Goal: Transaction & Acquisition: Purchase product/service

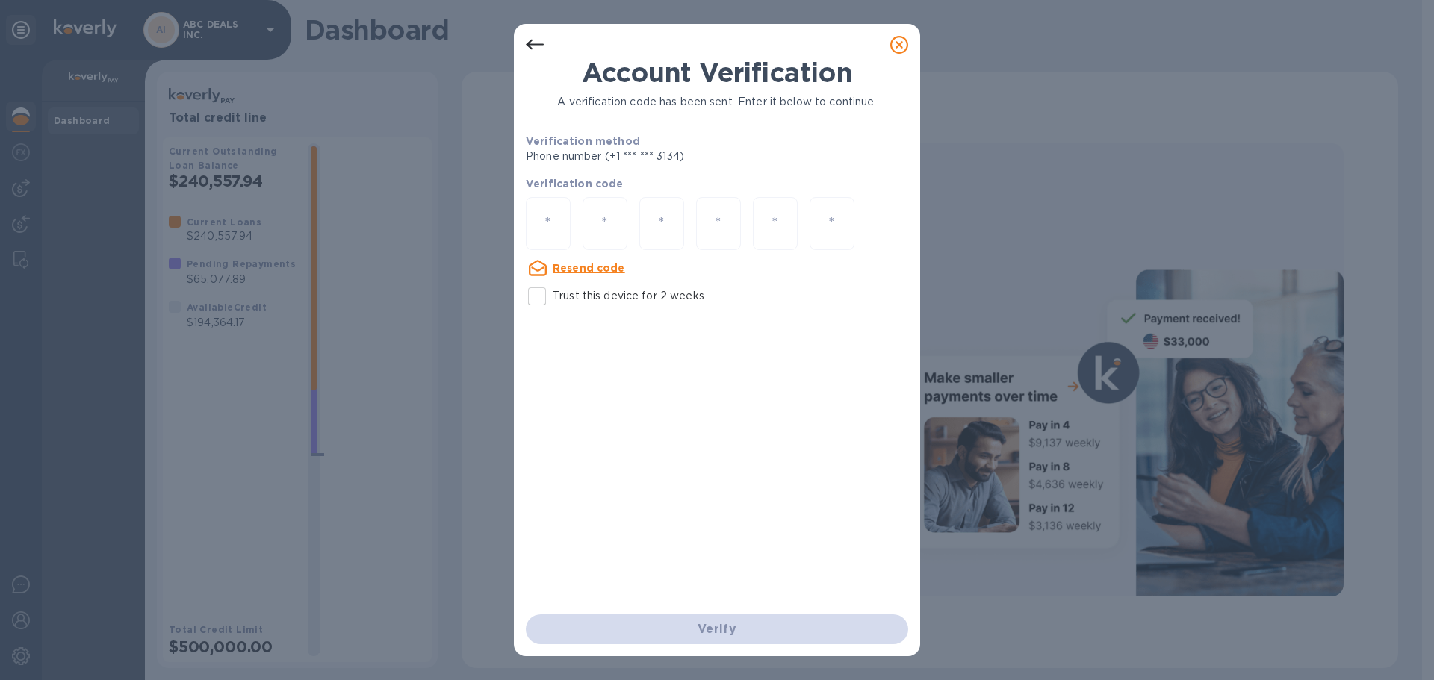
click at [900, 44] on icon at bounding box center [899, 45] width 18 height 18
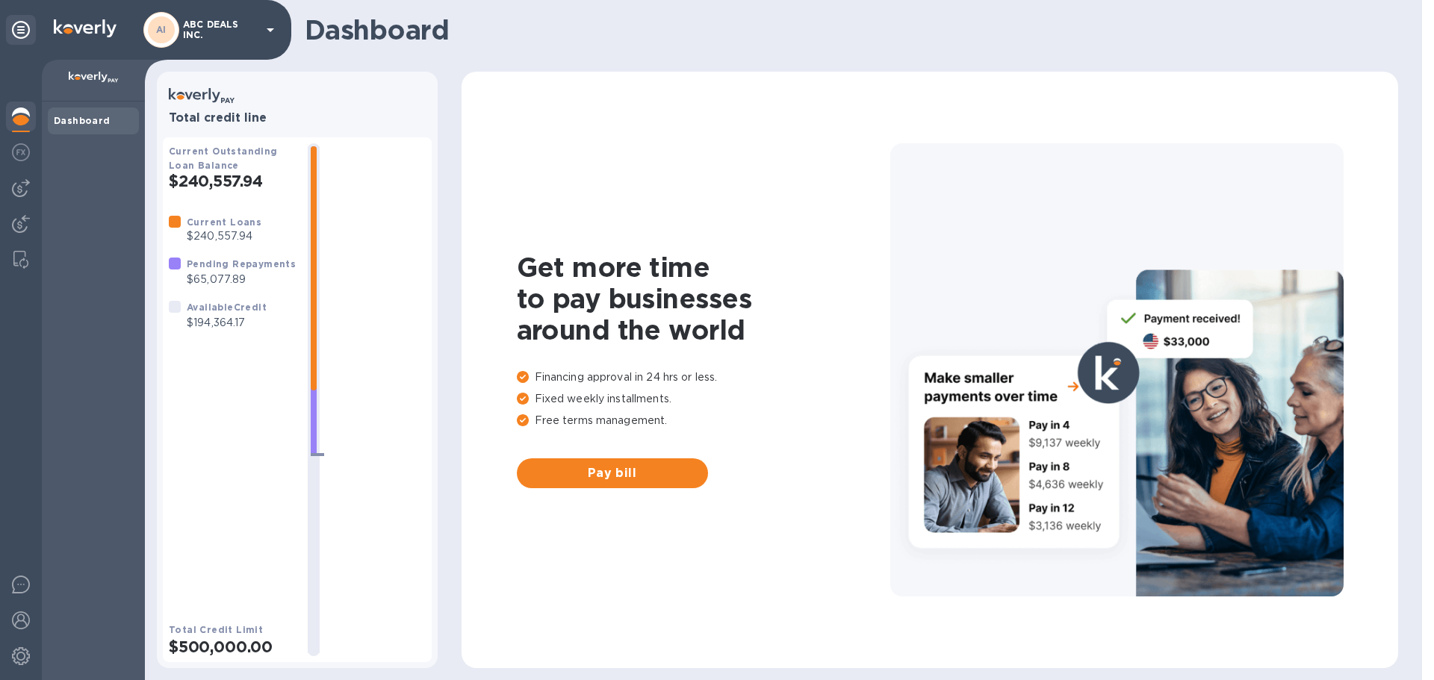
click at [63, 29] on img at bounding box center [85, 28] width 63 height 18
click at [87, 125] on b "Dashboard" at bounding box center [82, 120] width 57 height 11
click at [24, 144] on img at bounding box center [21, 152] width 18 height 18
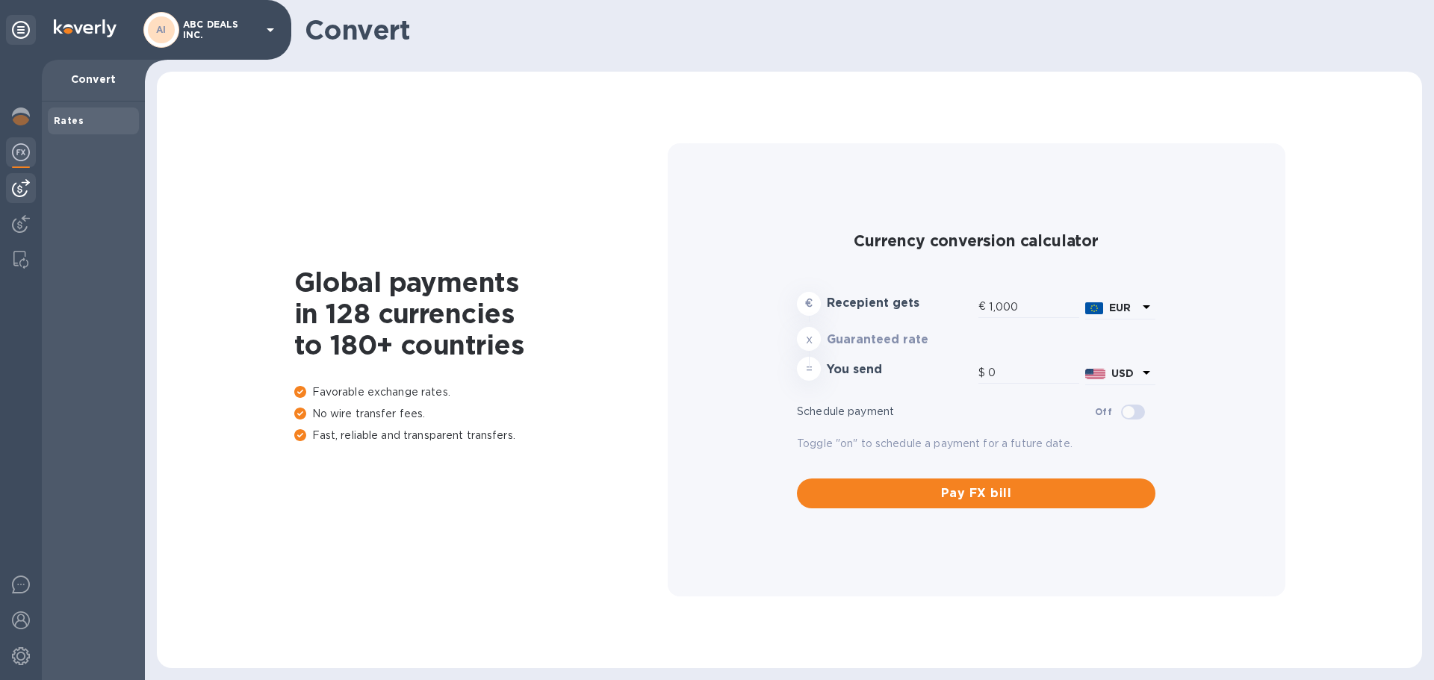
click at [25, 181] on img at bounding box center [21, 188] width 18 height 18
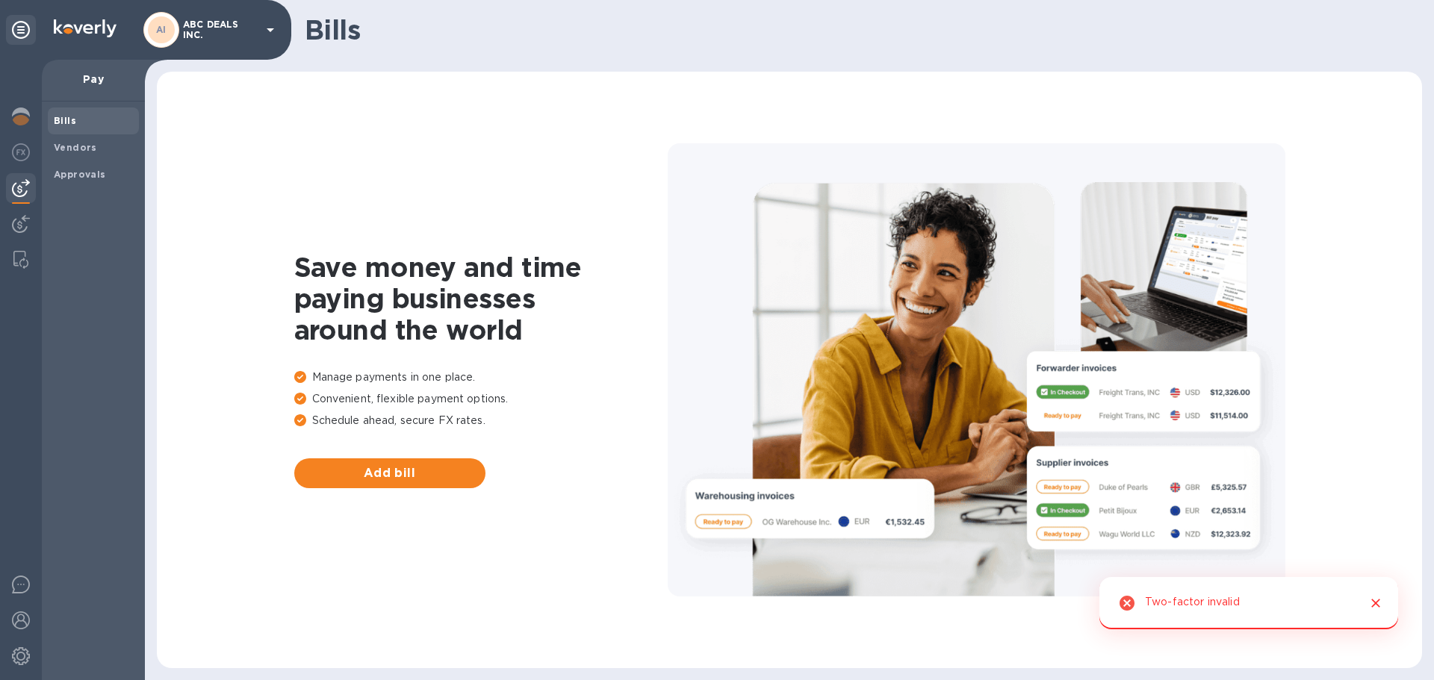
click at [211, 33] on p "ABC DEALS INC." at bounding box center [220, 29] width 75 height 21
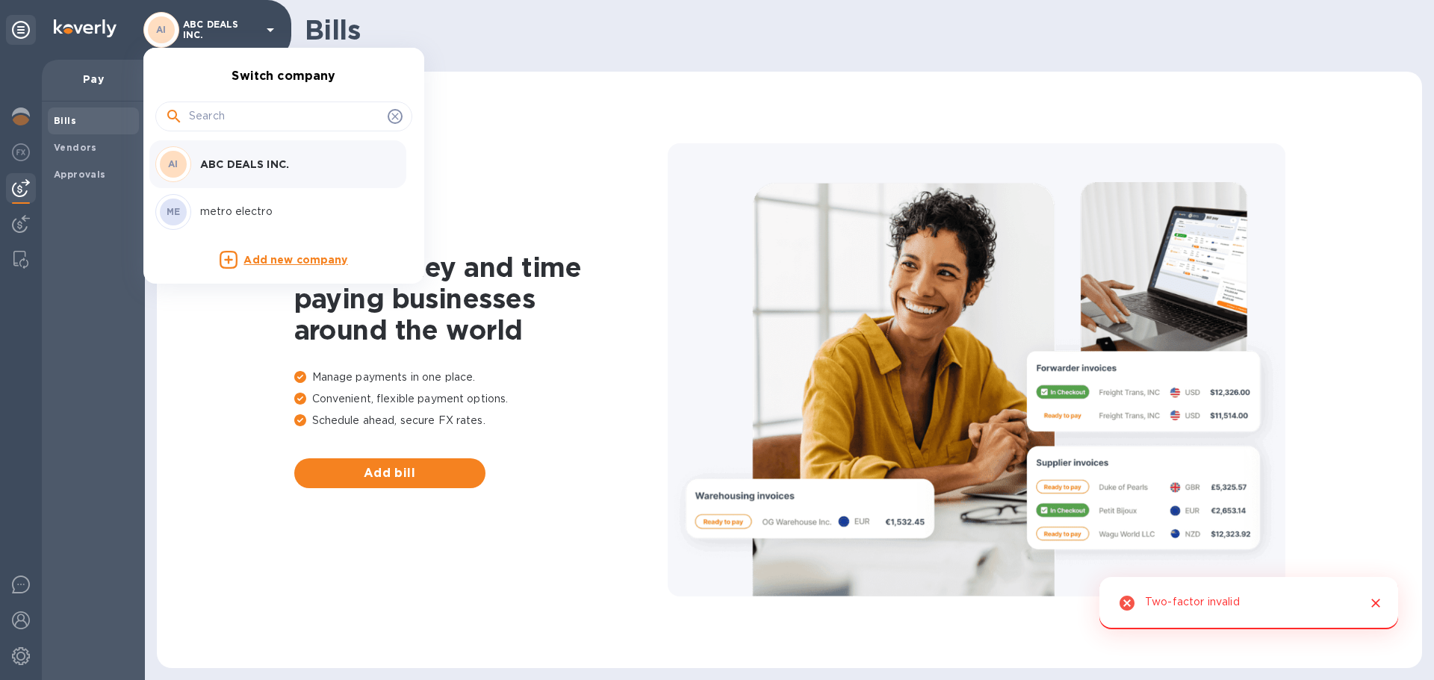
click at [65, 113] on div at bounding box center [717, 340] width 1434 height 680
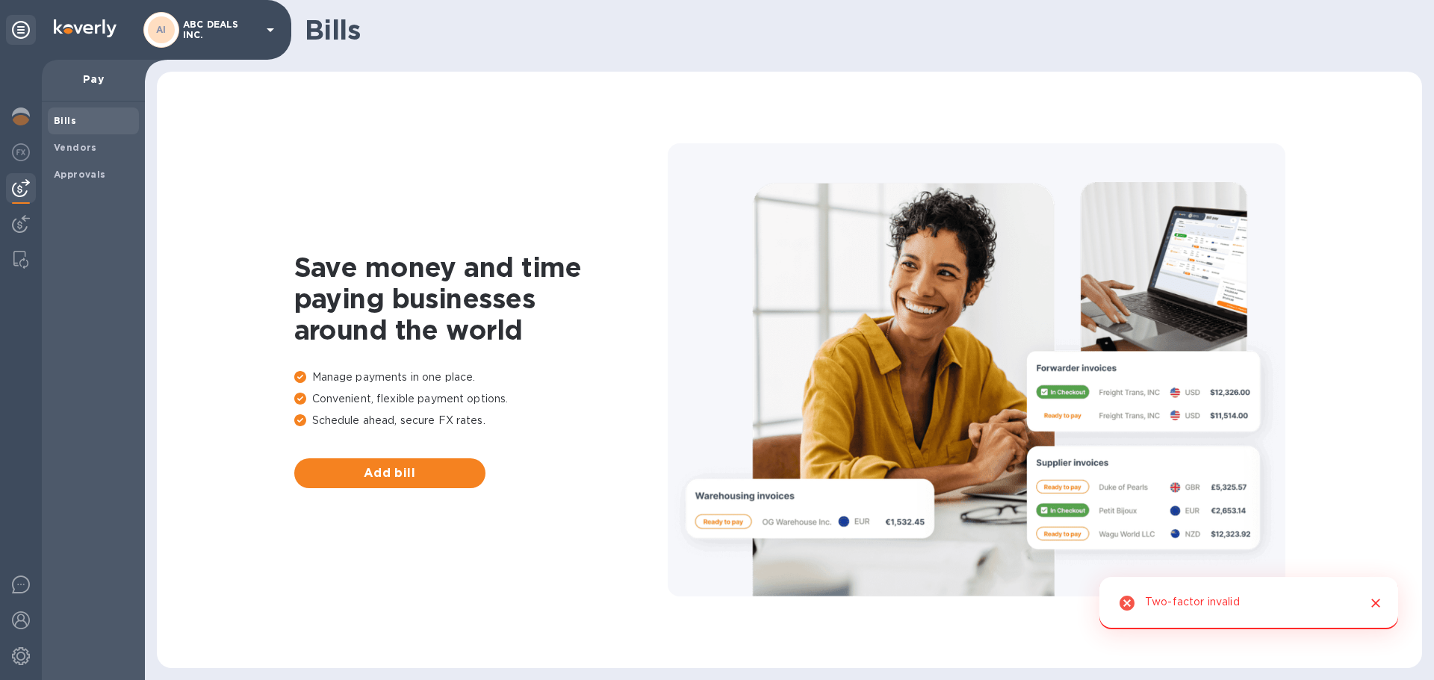
click at [60, 126] on span "Bills" at bounding box center [65, 120] width 22 height 15
click at [63, 120] on b "Bills" at bounding box center [65, 120] width 22 height 11
click at [63, 136] on div "Vendors" at bounding box center [93, 147] width 91 height 27
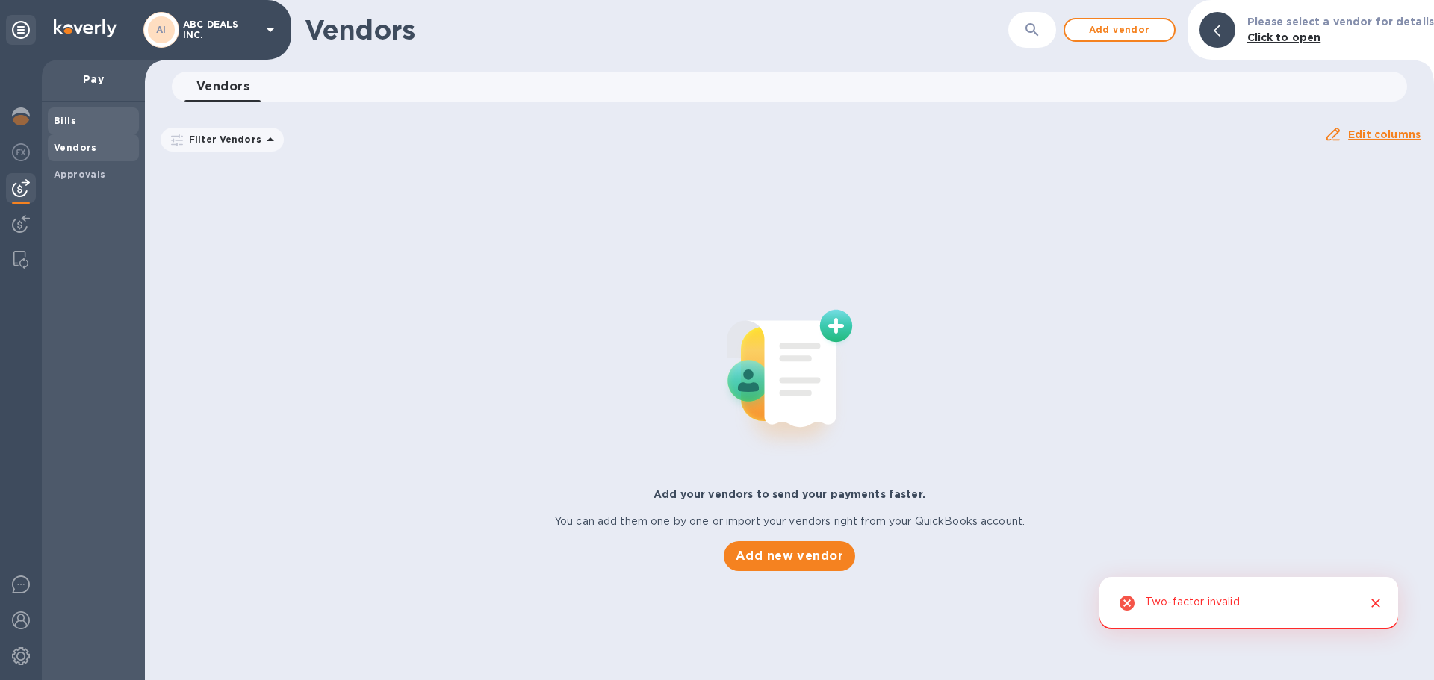
click at [64, 123] on b "Bills" at bounding box center [65, 120] width 22 height 11
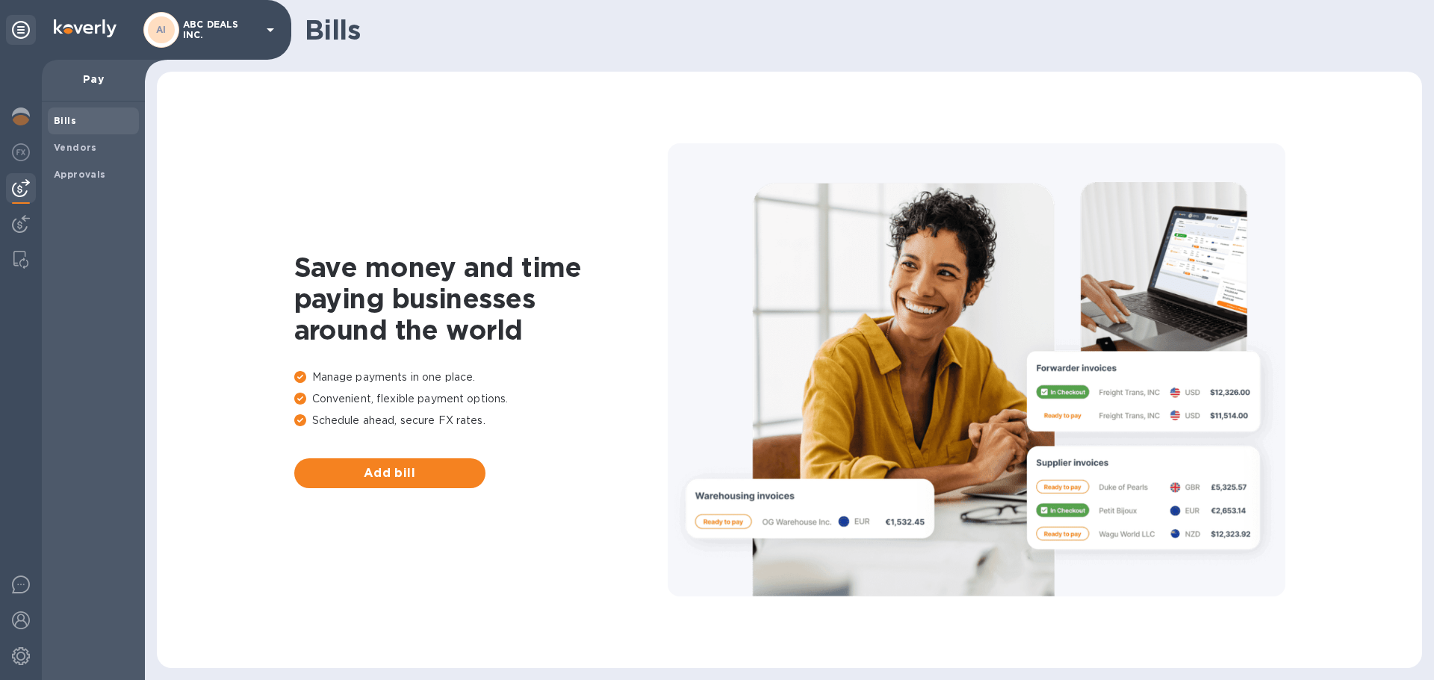
click at [1276, 609] on div "Save money and time paying businesses around the world Manage payments in one p…" at bounding box center [789, 370] width 1235 height 567
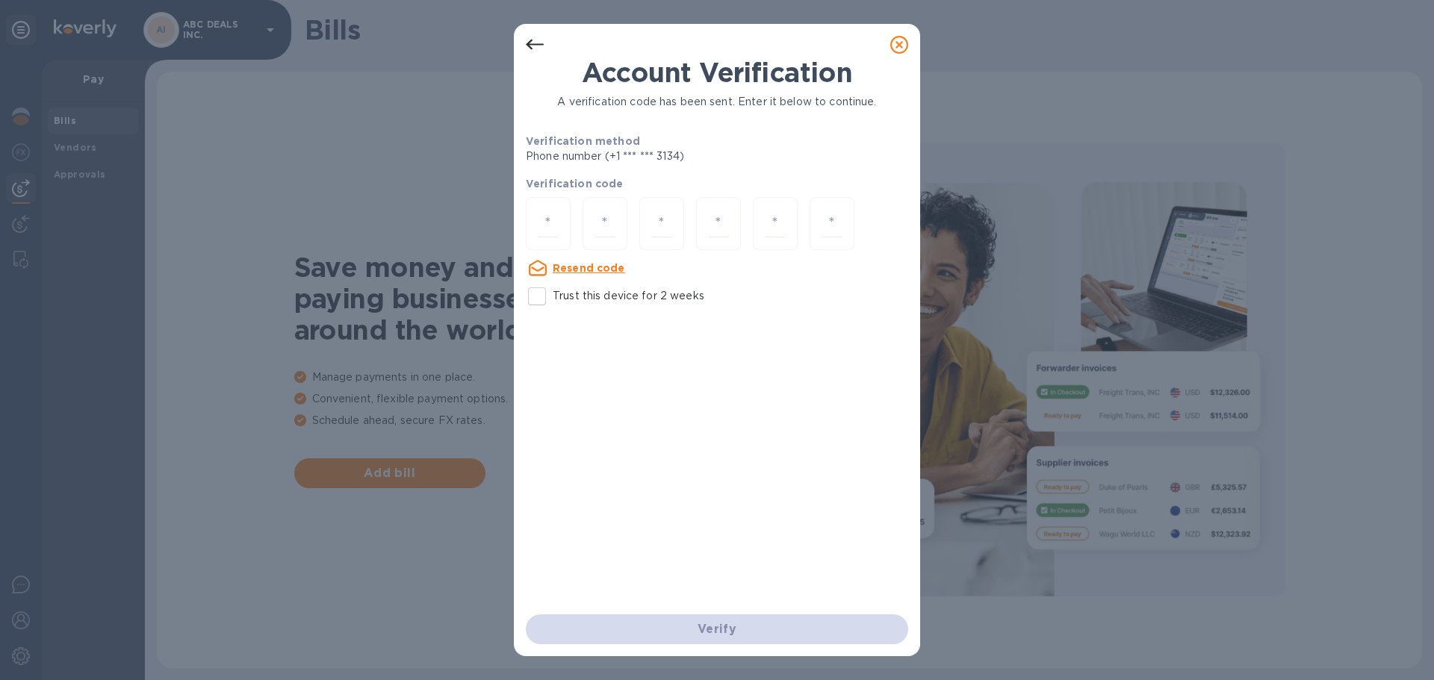
click at [883, 37] on div at bounding box center [899, 45] width 42 height 42
click at [894, 38] on icon at bounding box center [899, 45] width 18 height 18
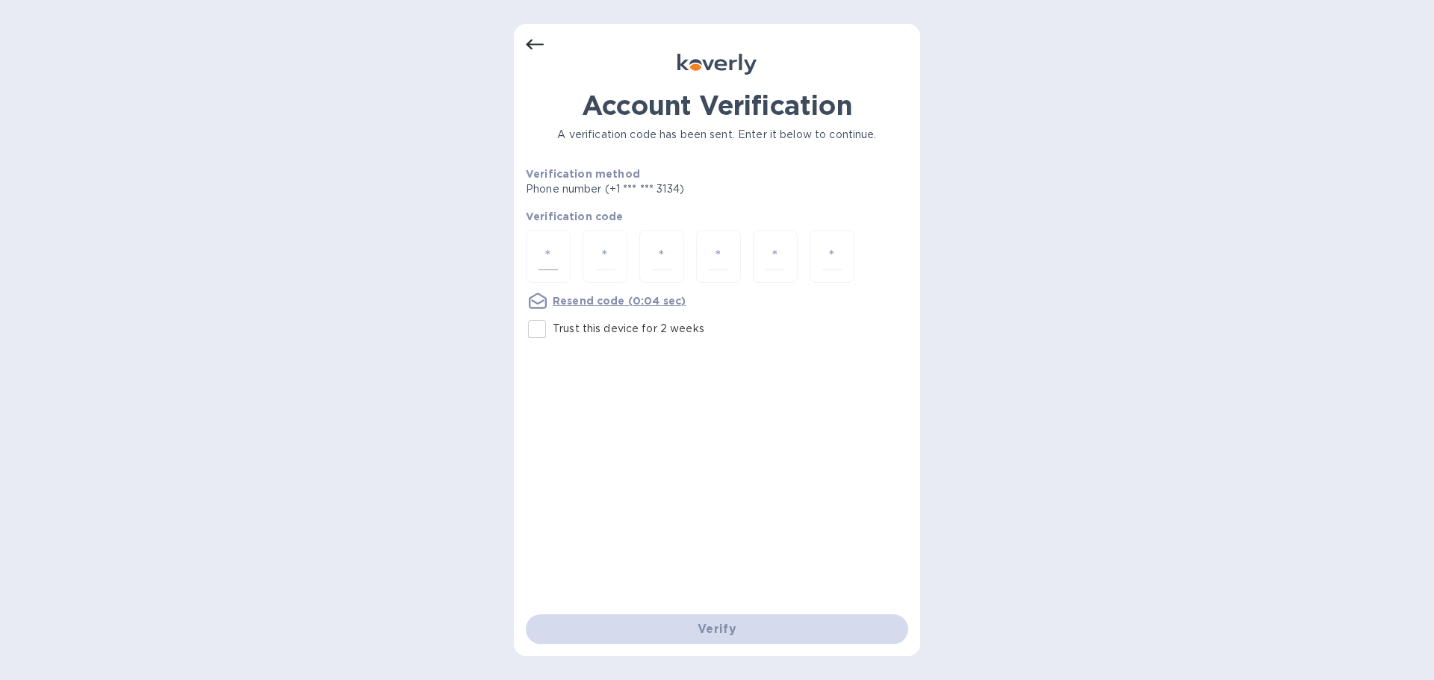
click at [546, 255] on input "number" at bounding box center [547, 257] width 19 height 28
type input "2"
type input "0"
type input "7"
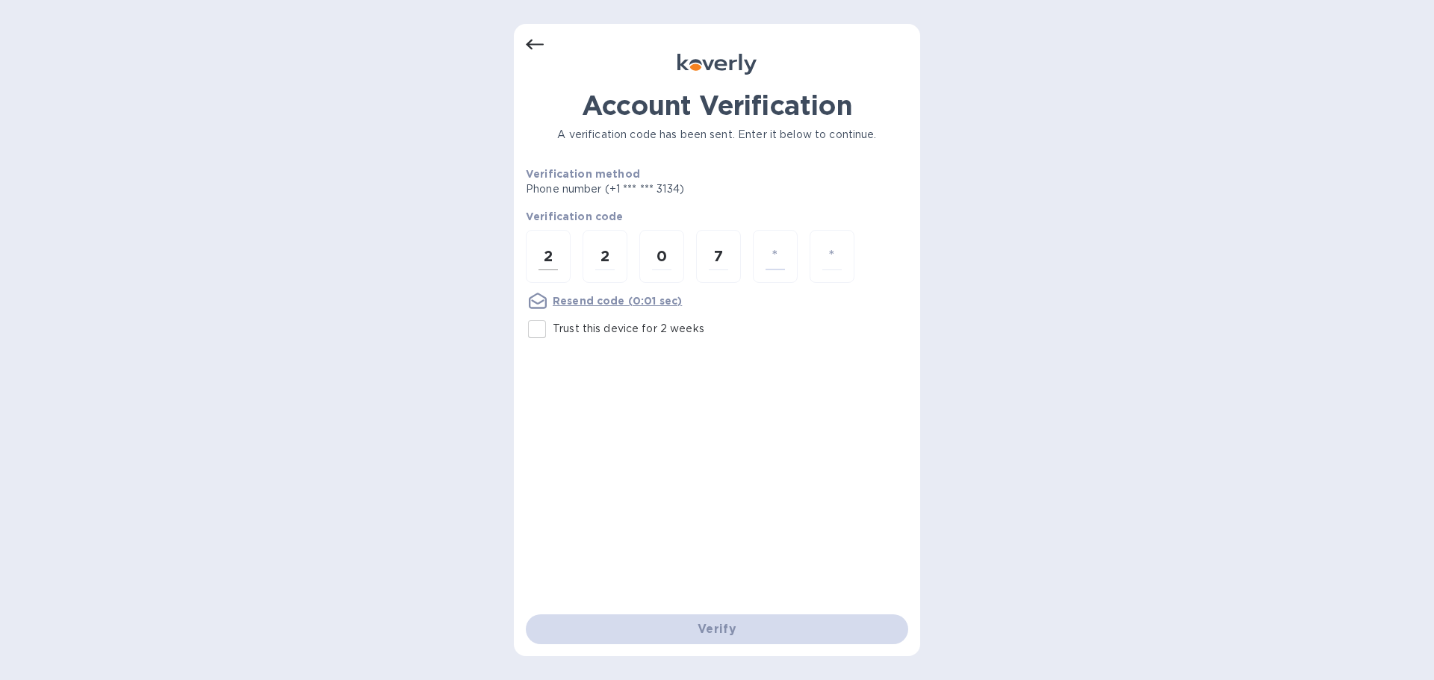
type input "3"
type input "0"
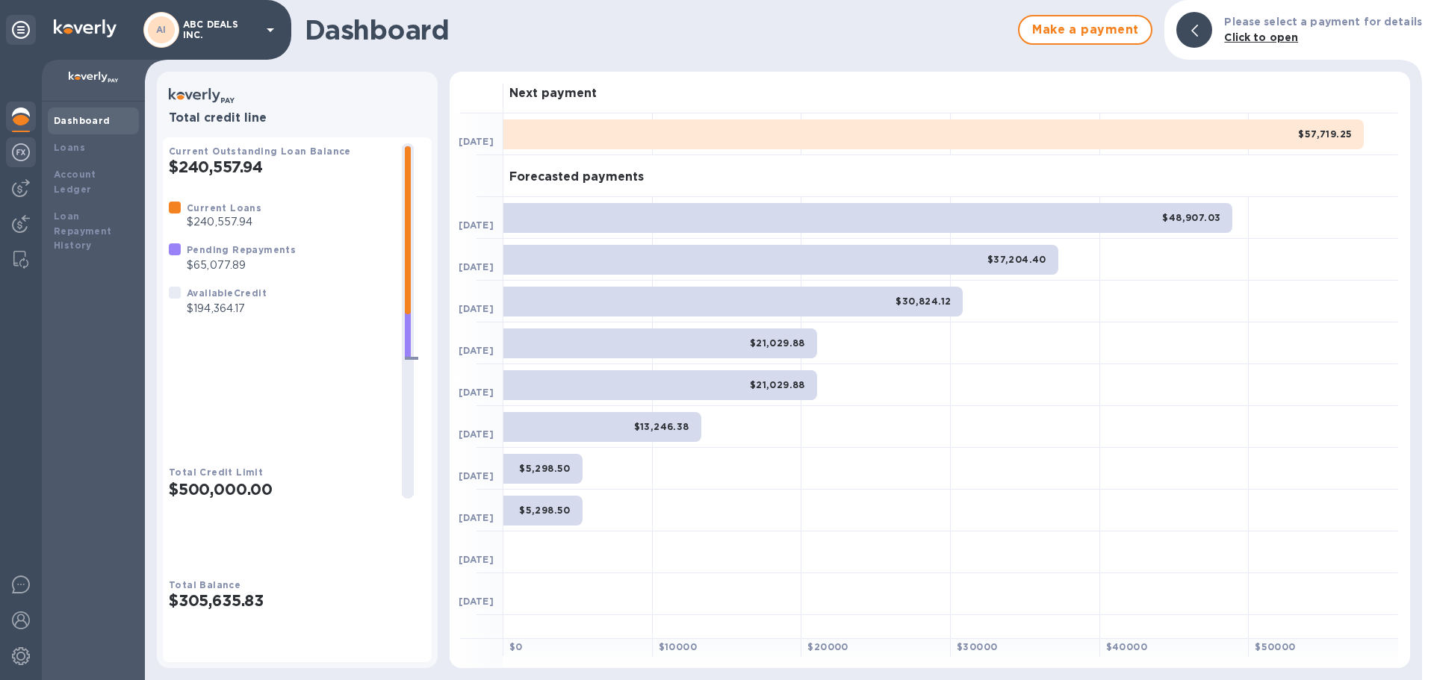
click at [22, 148] on img at bounding box center [21, 152] width 18 height 18
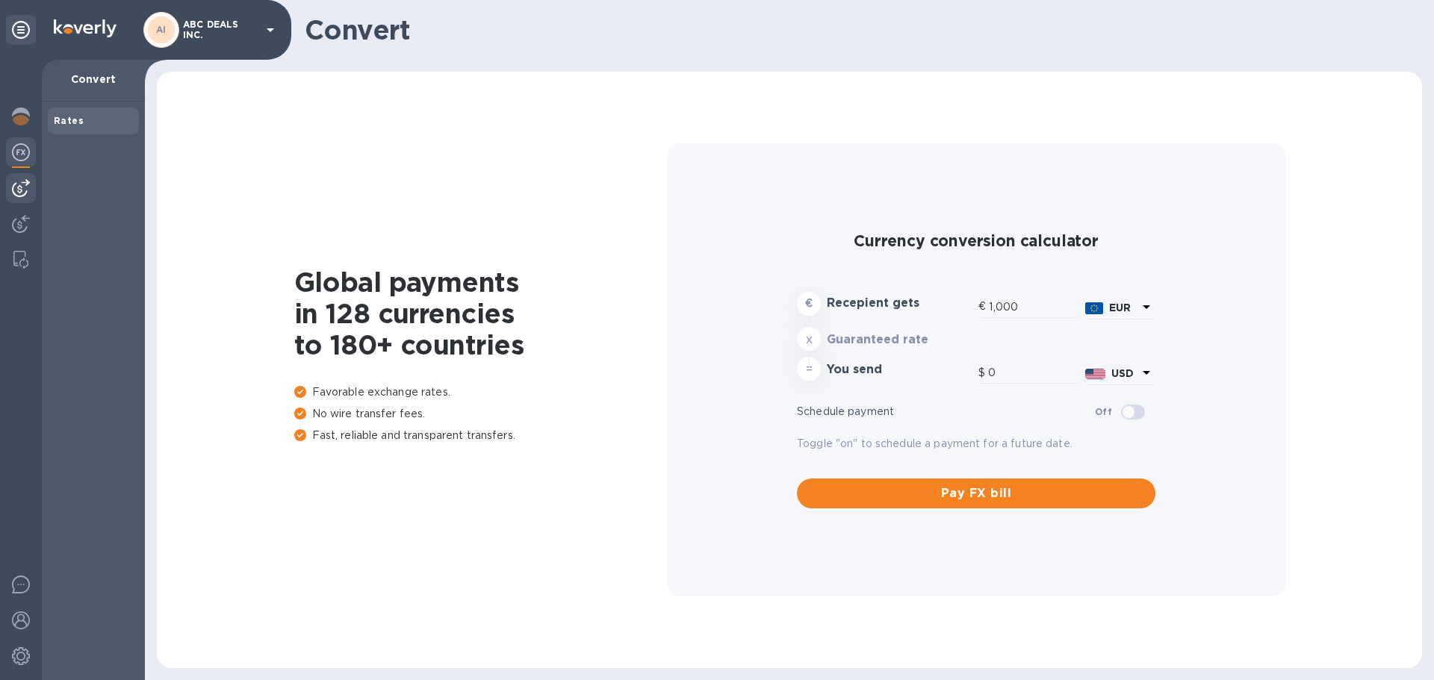
click at [22, 199] on div at bounding box center [21, 188] width 30 height 30
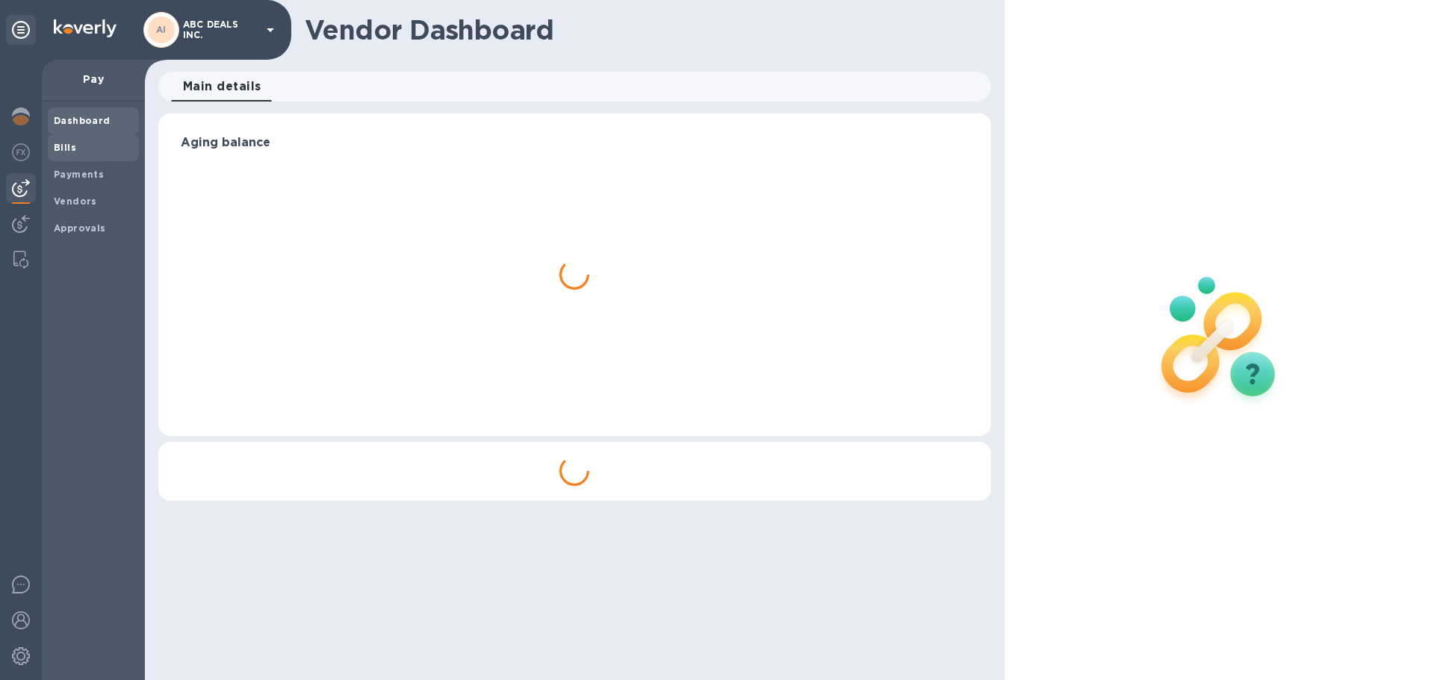
click at [67, 142] on b "Bills" at bounding box center [65, 147] width 22 height 11
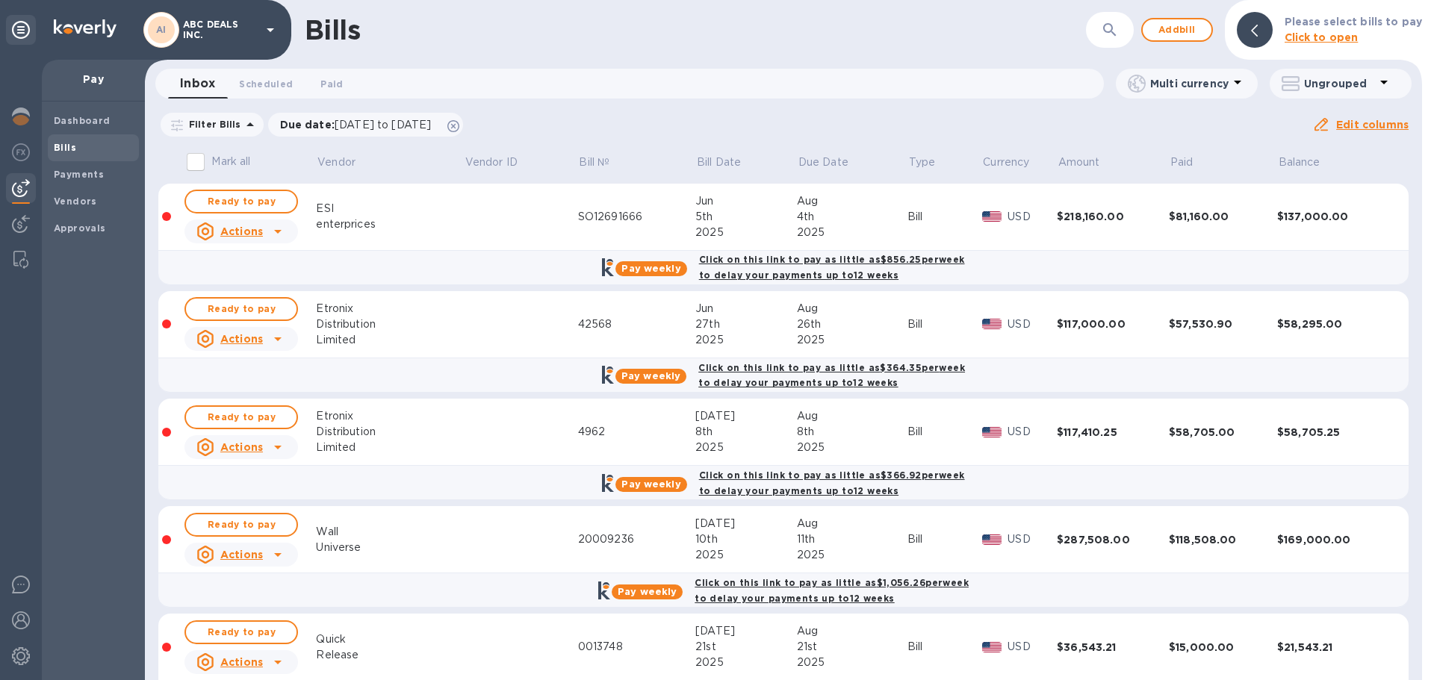
scroll to position [594, 0]
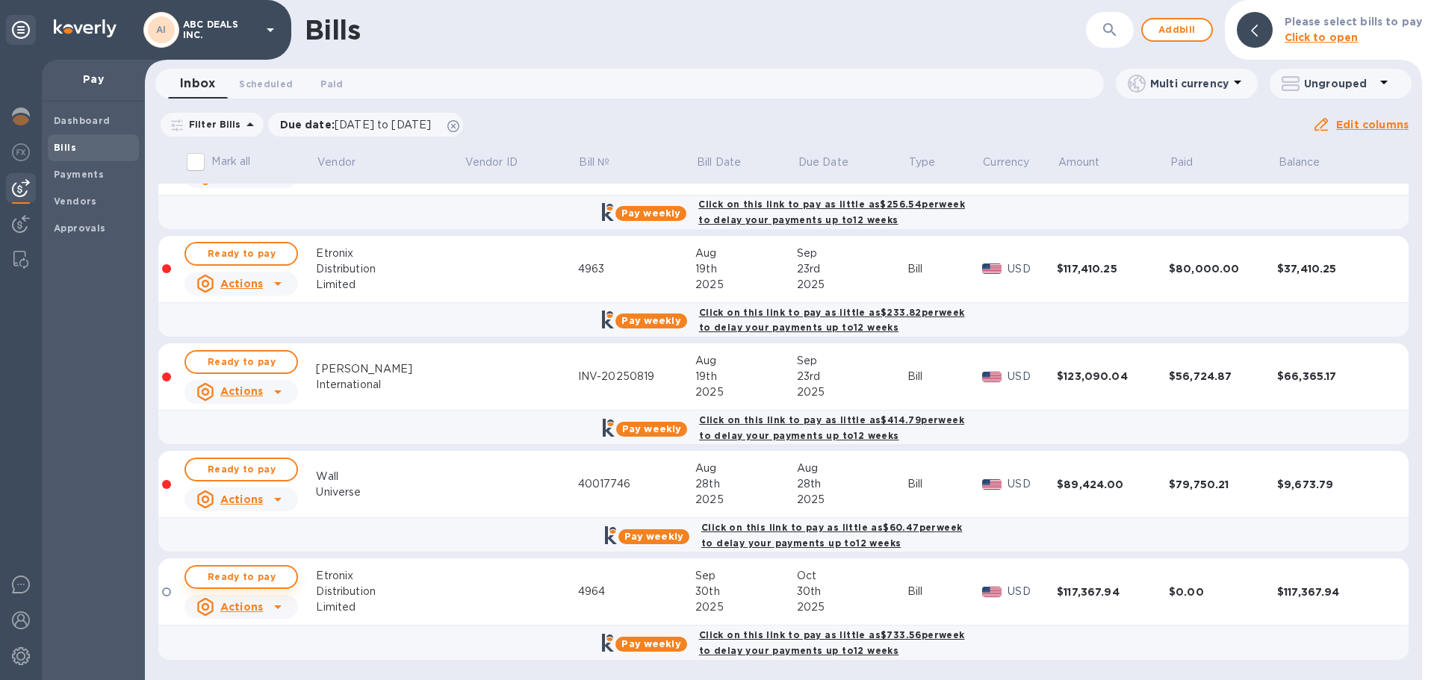
click at [257, 565] on button "Ready to pay" at bounding box center [240, 577] width 113 height 24
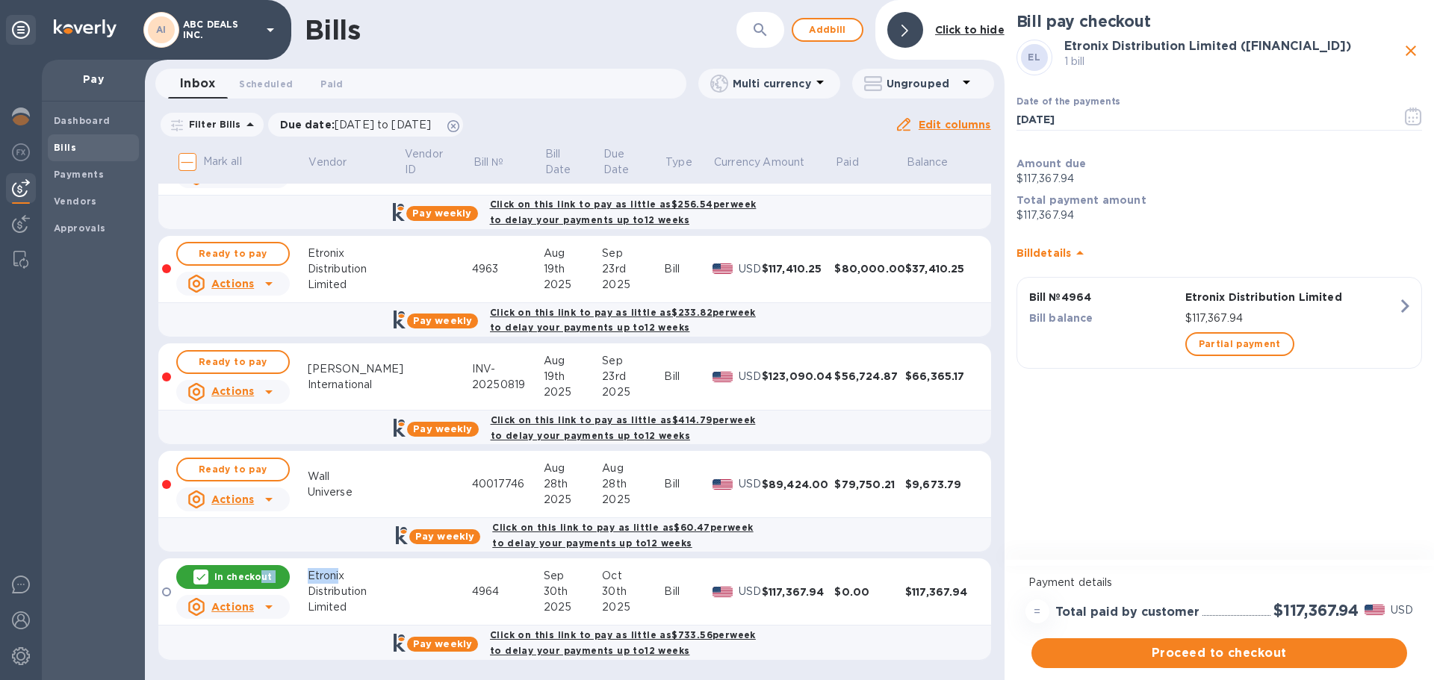
drag, startPoint x: 261, startPoint y: 572, endPoint x: 341, endPoint y: 570, distance: 79.9
click at [341, 570] on tr "In checkout Actions Etronix Distribution Limited 4964 [DATE] [DATE] Bill USD $1…" at bounding box center [574, 592] width 833 height 67
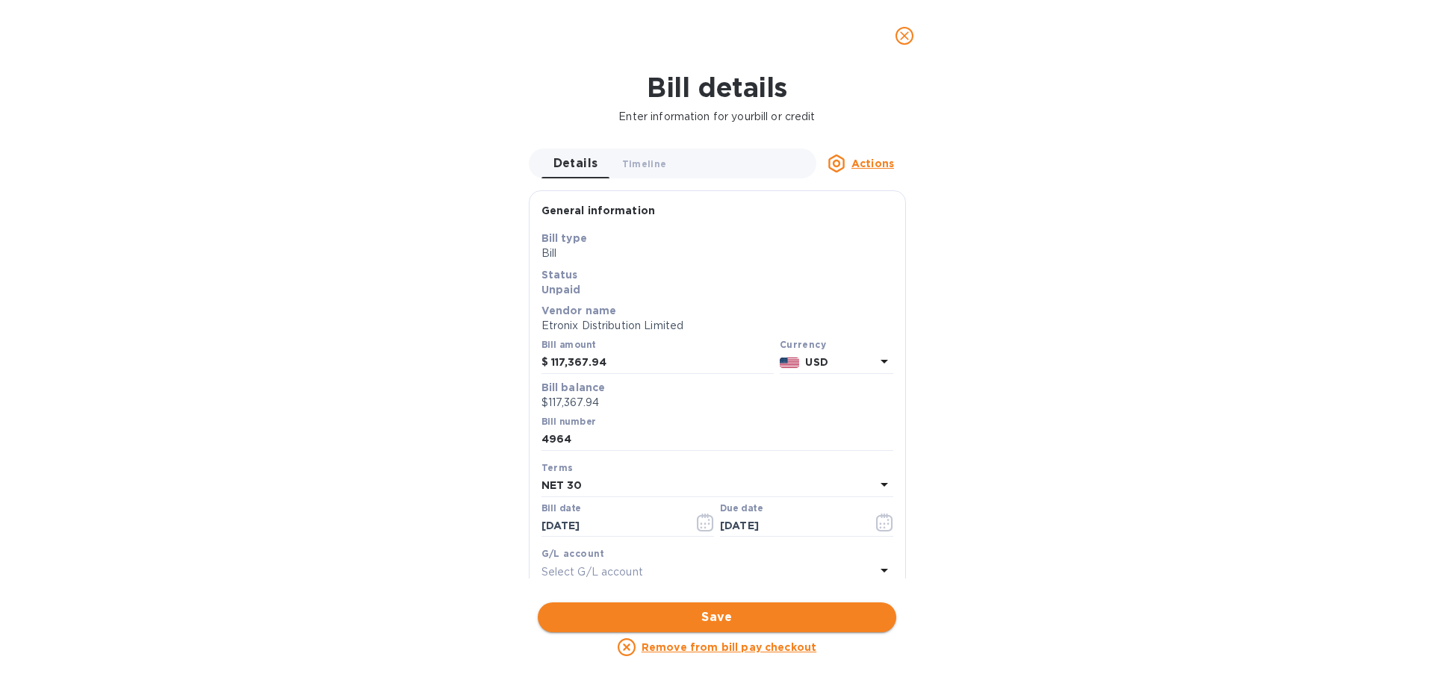
click at [644, 614] on span "Save" at bounding box center [717, 618] width 335 height 18
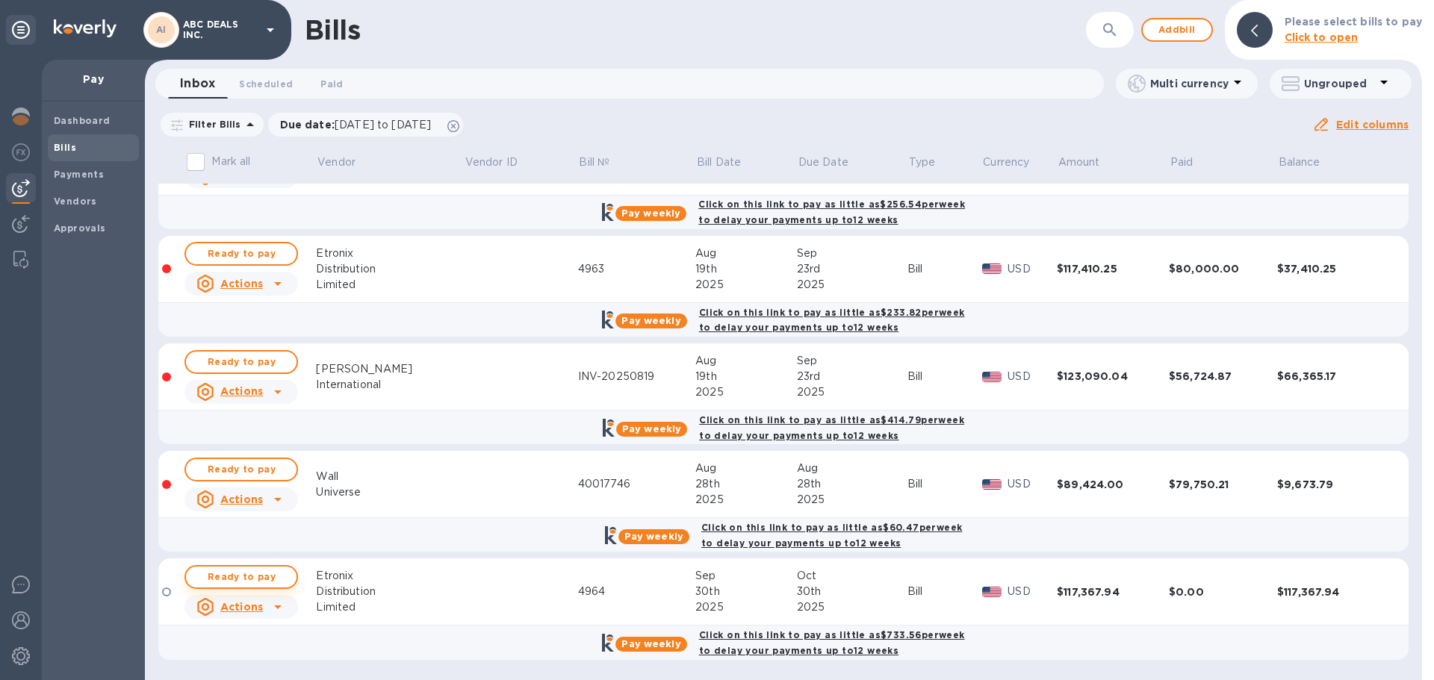
click at [261, 579] on span "Ready to pay" at bounding box center [241, 577] width 87 height 18
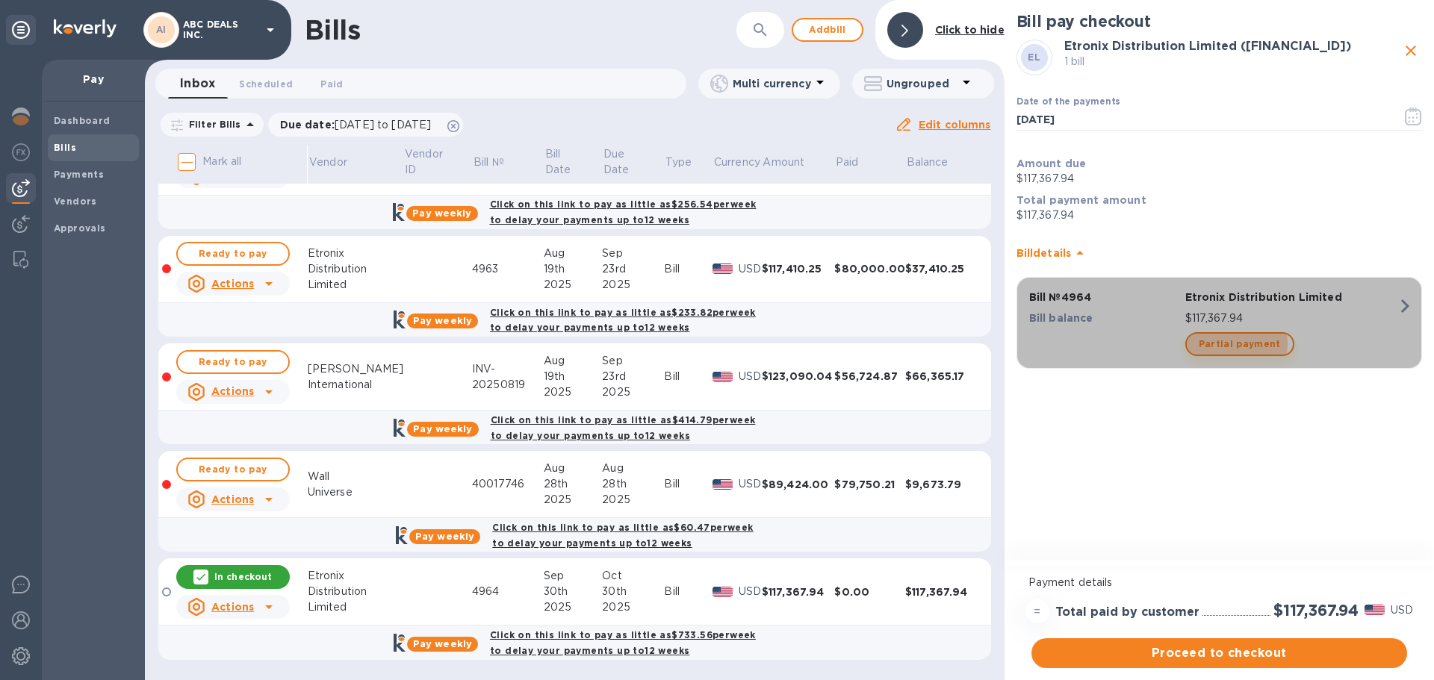
click at [1235, 351] on span "Partial payment" at bounding box center [1239, 344] width 82 height 18
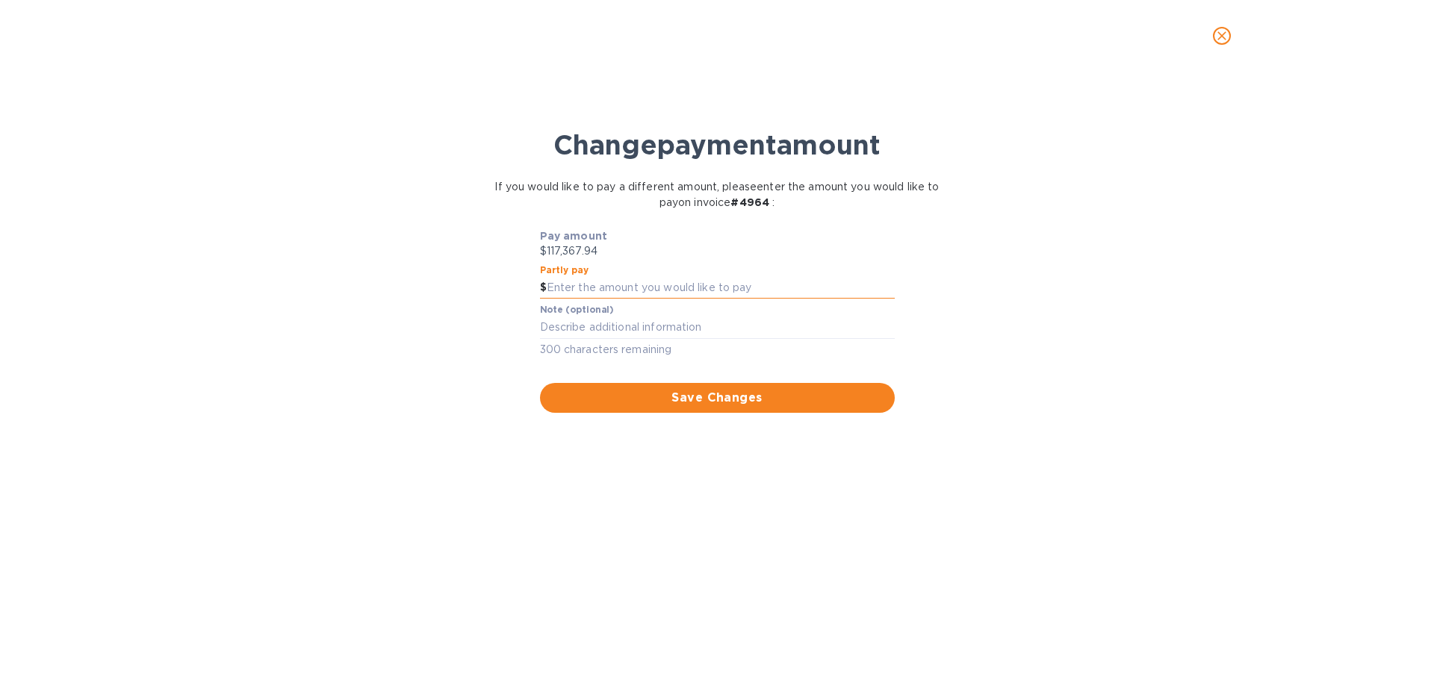
click at [661, 290] on input "text" at bounding box center [721, 288] width 348 height 22
type input "60,000"
click at [733, 394] on span "Save Changes" at bounding box center [717, 398] width 331 height 18
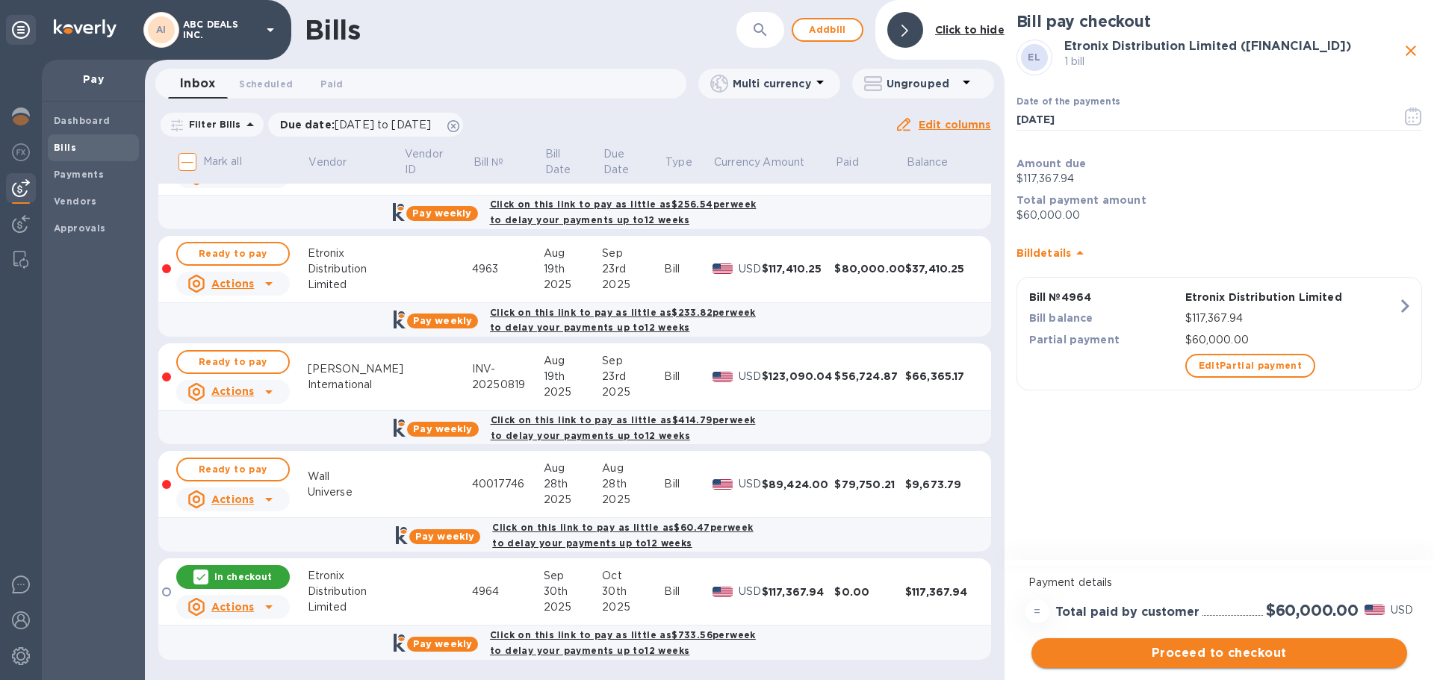
click at [1267, 646] on span "Proceed to checkout" at bounding box center [1219, 653] width 352 height 18
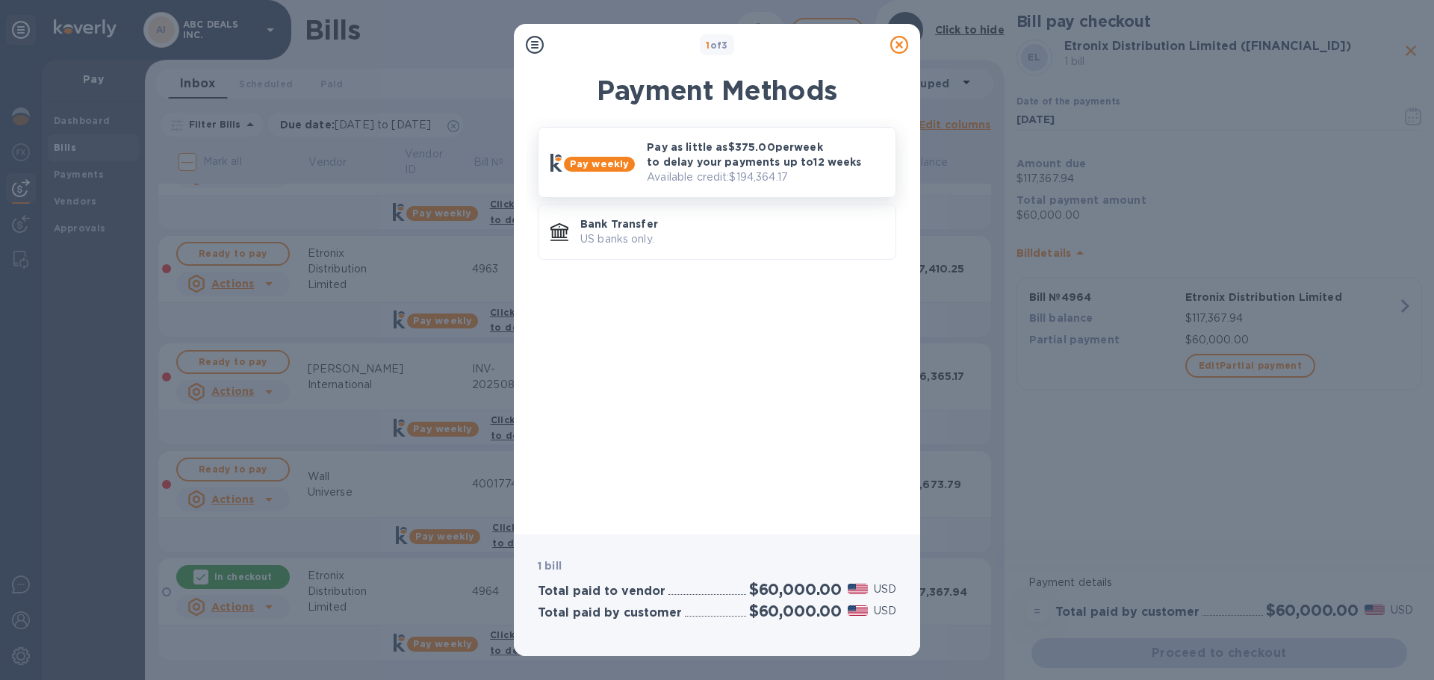
click at [786, 156] on p "Pay as little as $375.00 per week to delay your payments up to 12 weeks" at bounding box center [765, 155] width 237 height 30
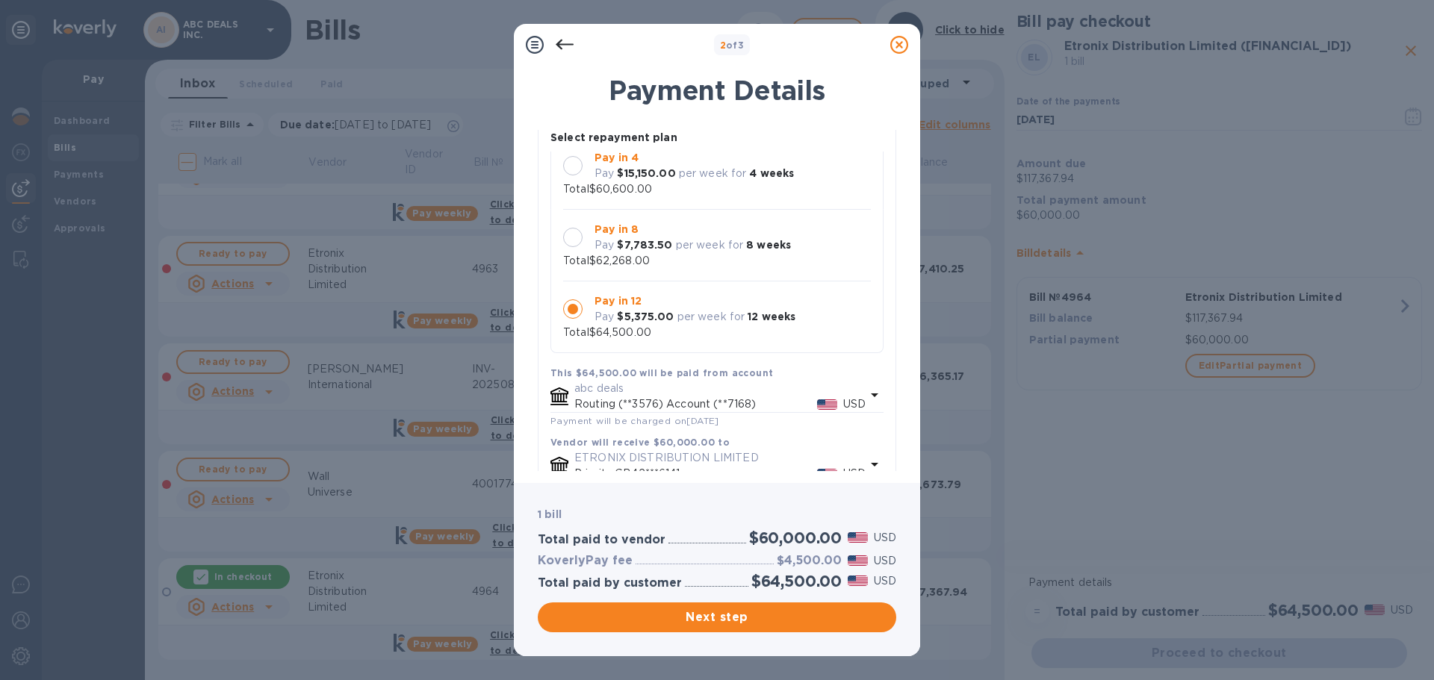
scroll to position [117, 0]
click at [711, 252] on p "per week for" at bounding box center [710, 247] width 68 height 16
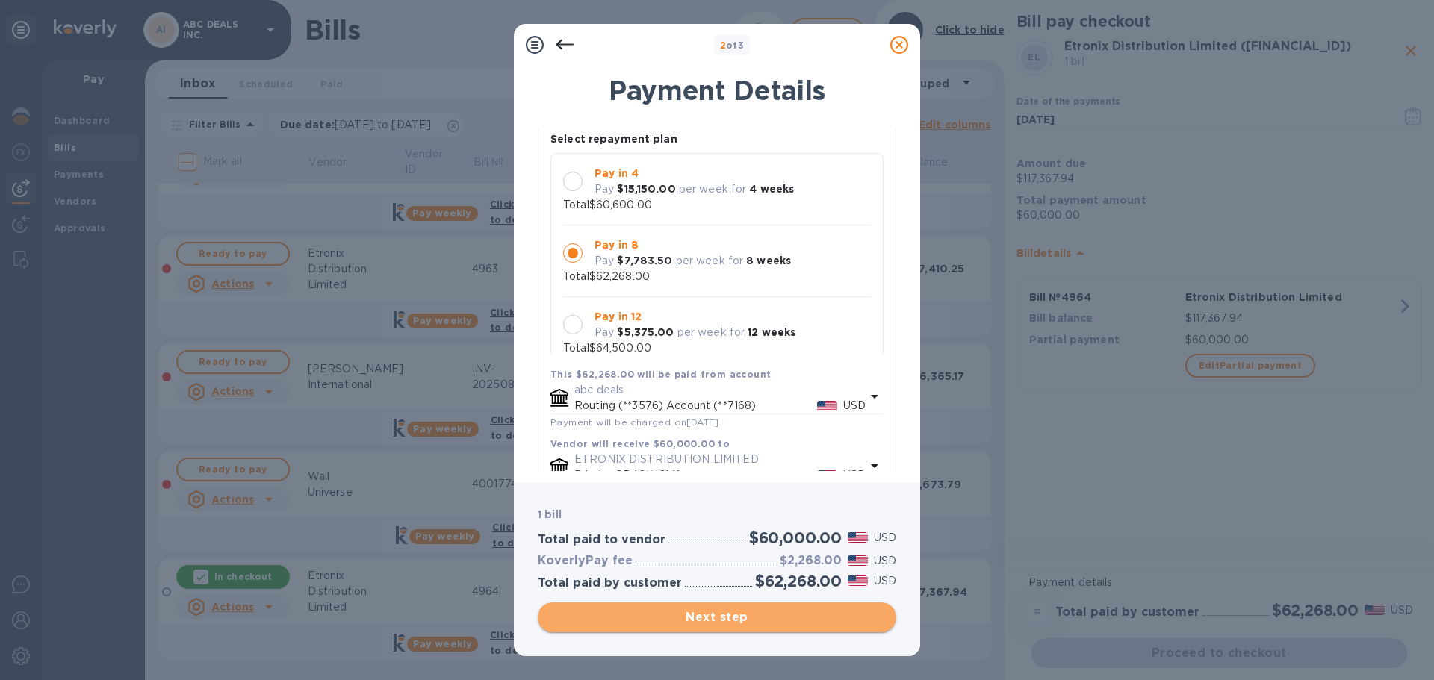
click at [704, 610] on span "Next step" at bounding box center [717, 618] width 335 height 18
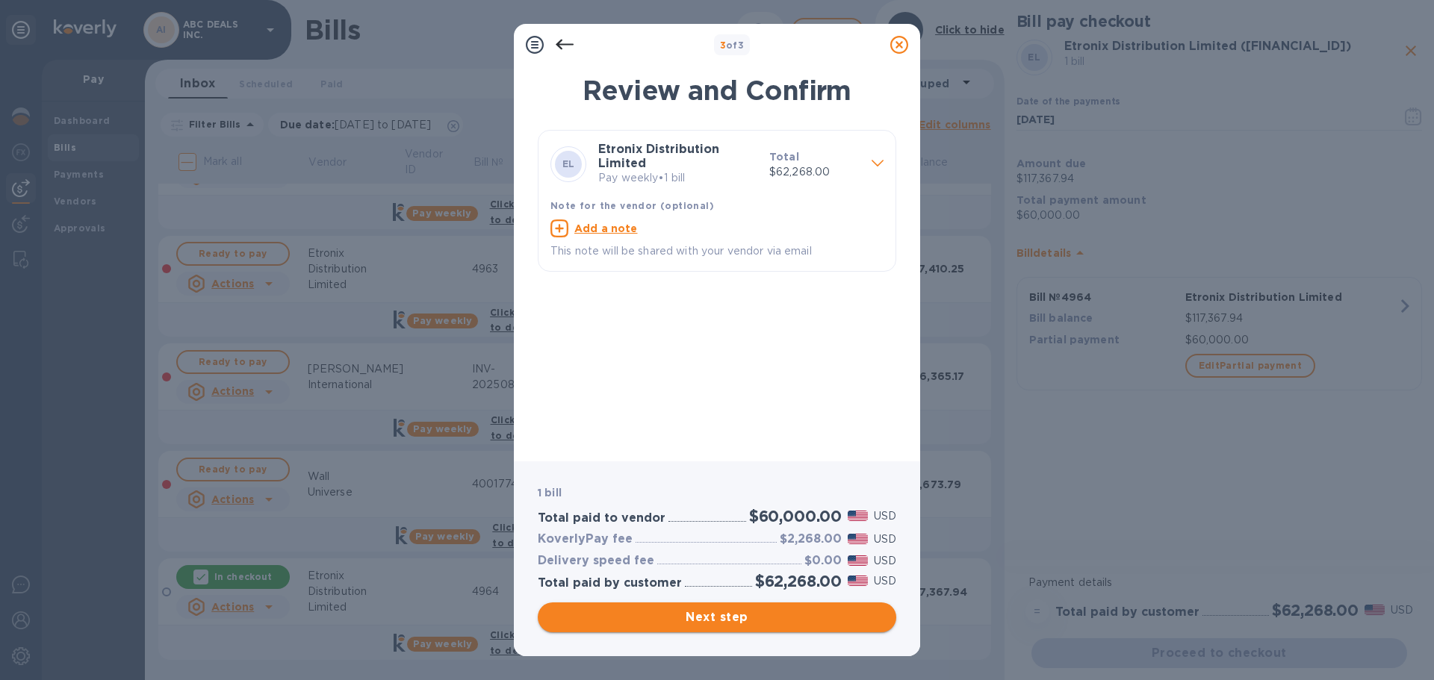
click at [718, 615] on span "Next step" at bounding box center [717, 618] width 335 height 18
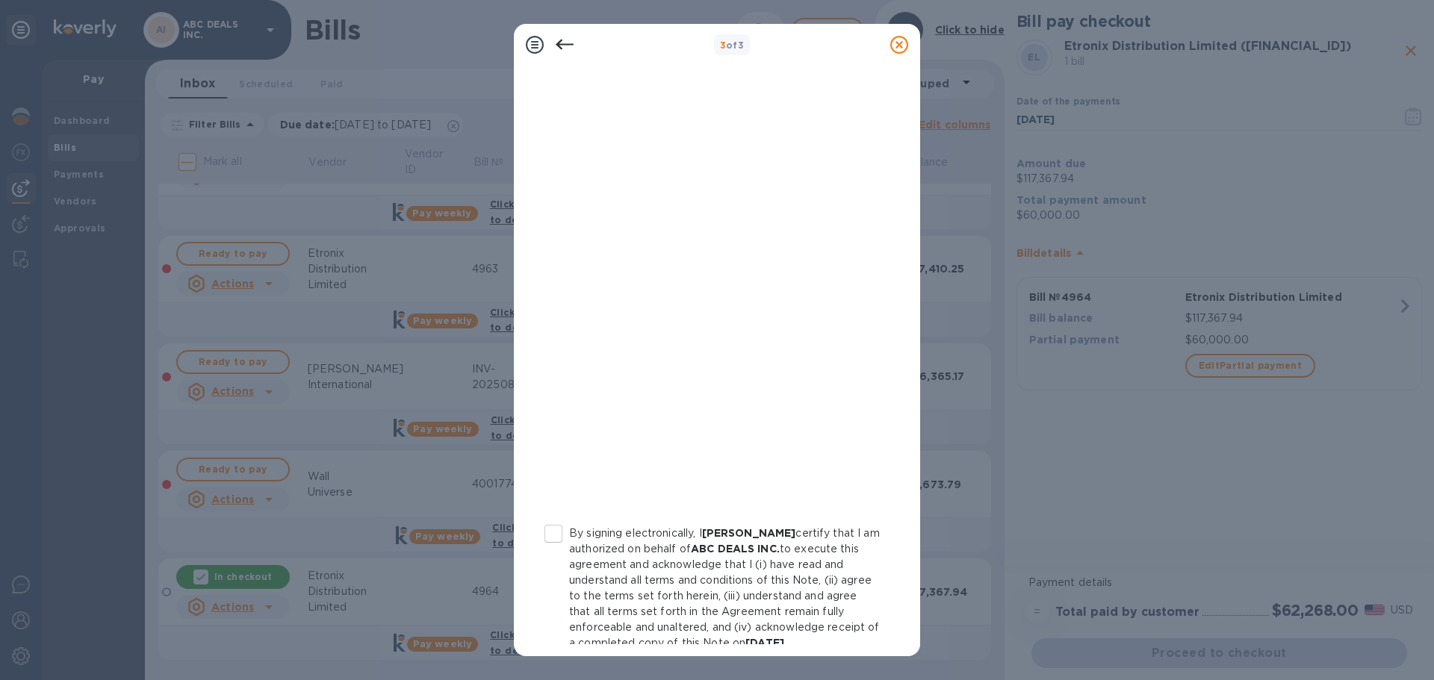
scroll to position [155, 0]
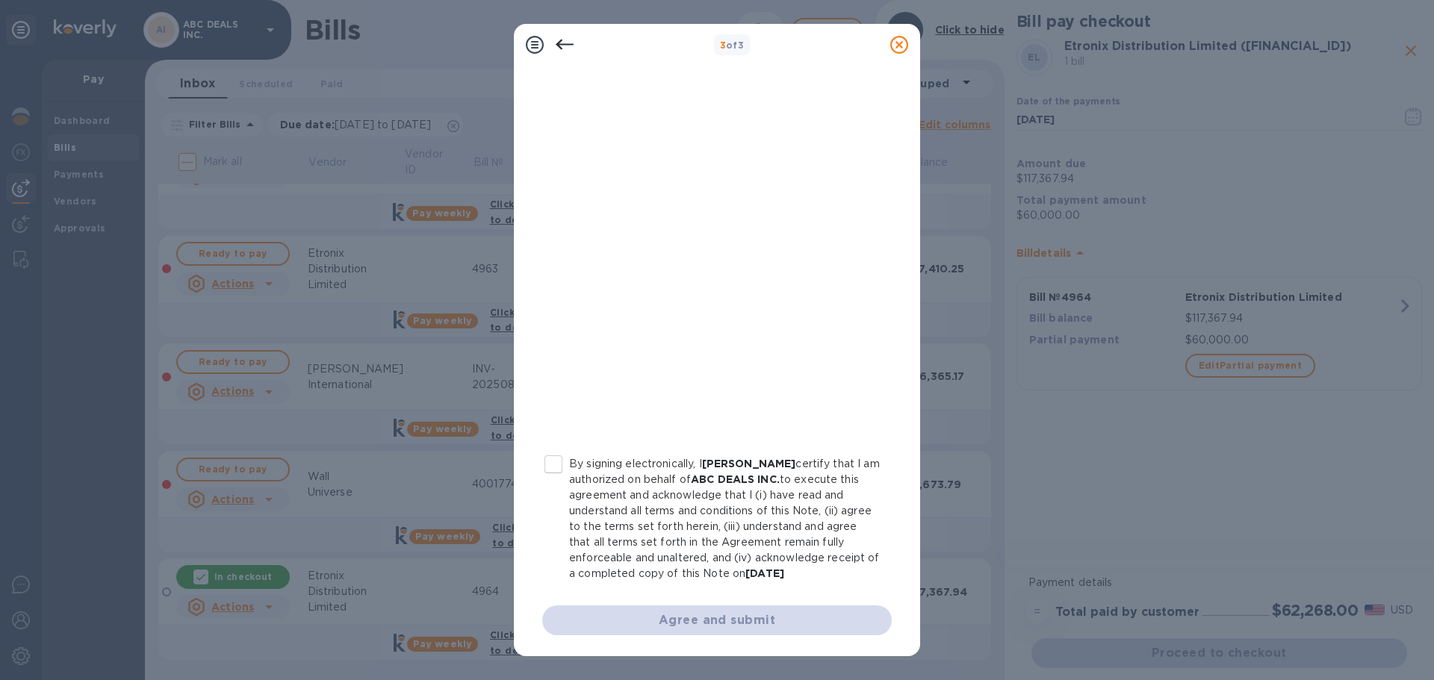
click at [556, 466] on input "By signing electronically, I [PERSON_NAME] certify that I am authorized on beha…" at bounding box center [553, 464] width 31 height 31
checkbox input "true"
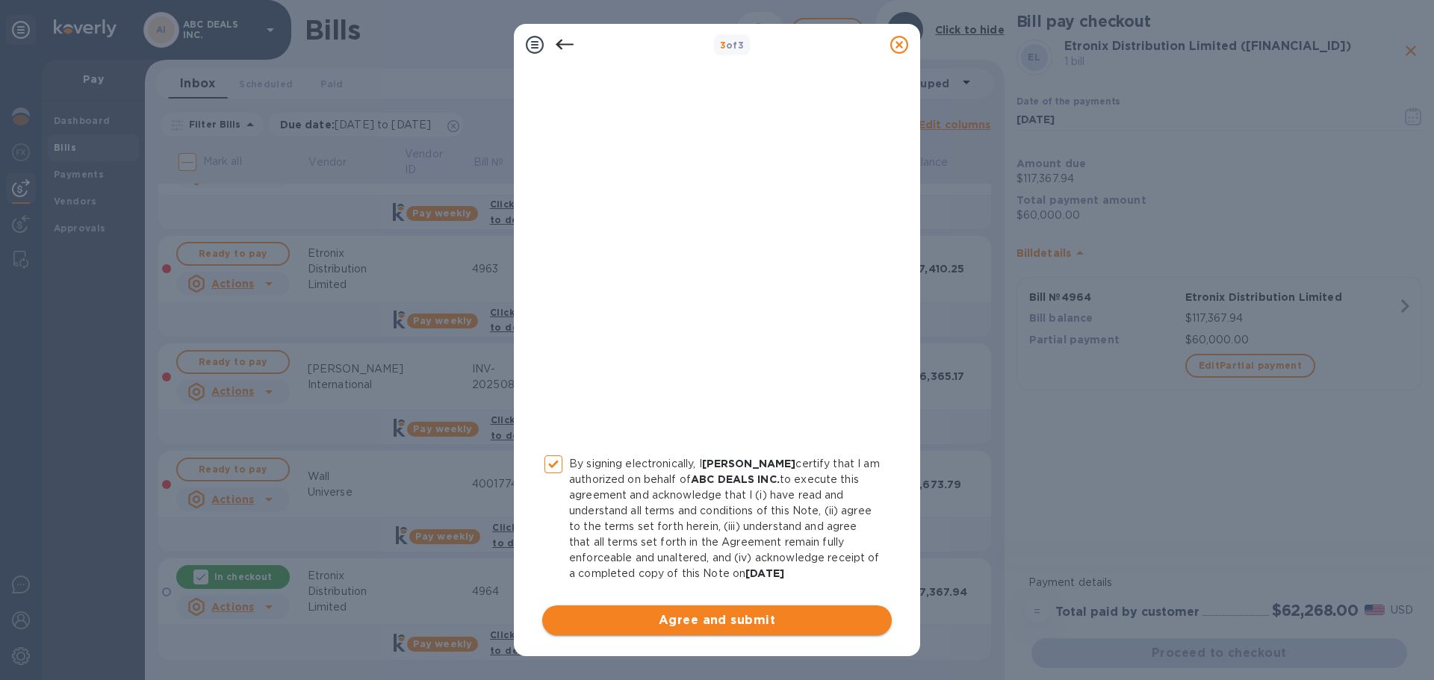
click at [652, 609] on button "Agree and submit" at bounding box center [716, 621] width 349 height 30
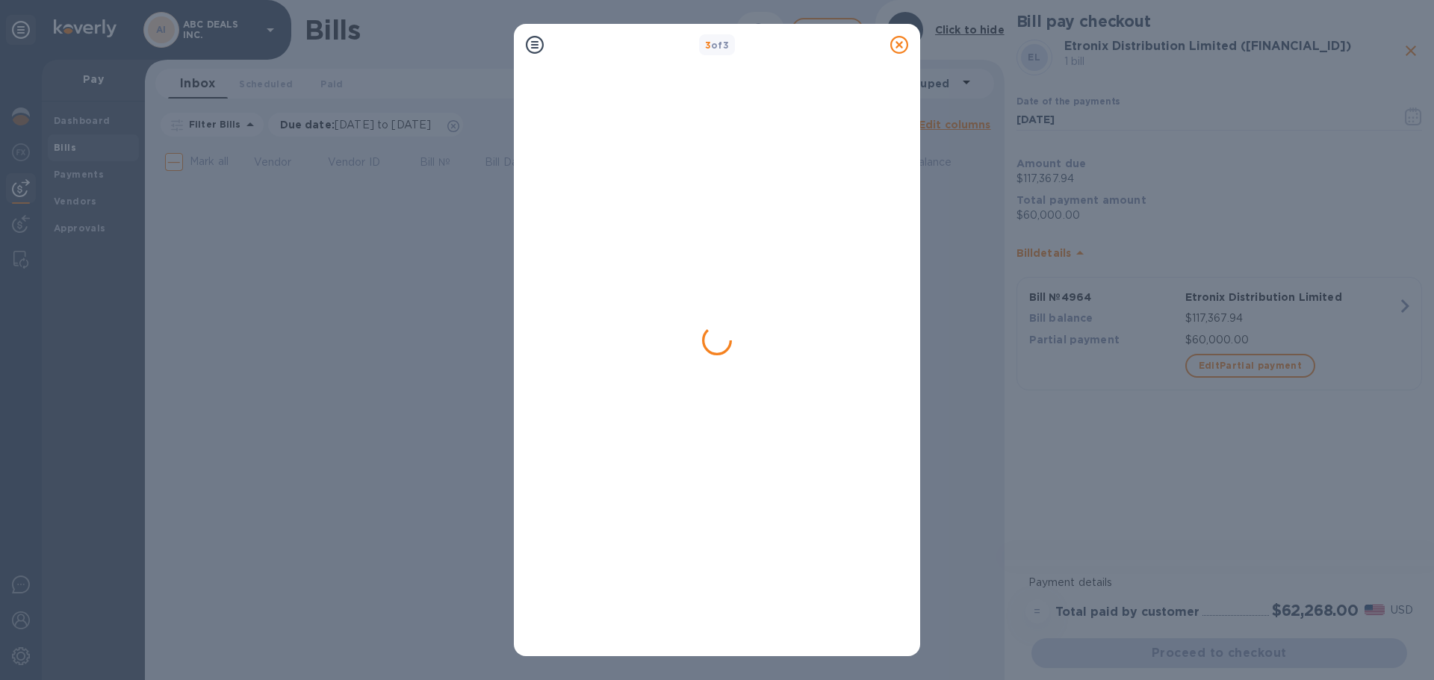
scroll to position [0, 0]
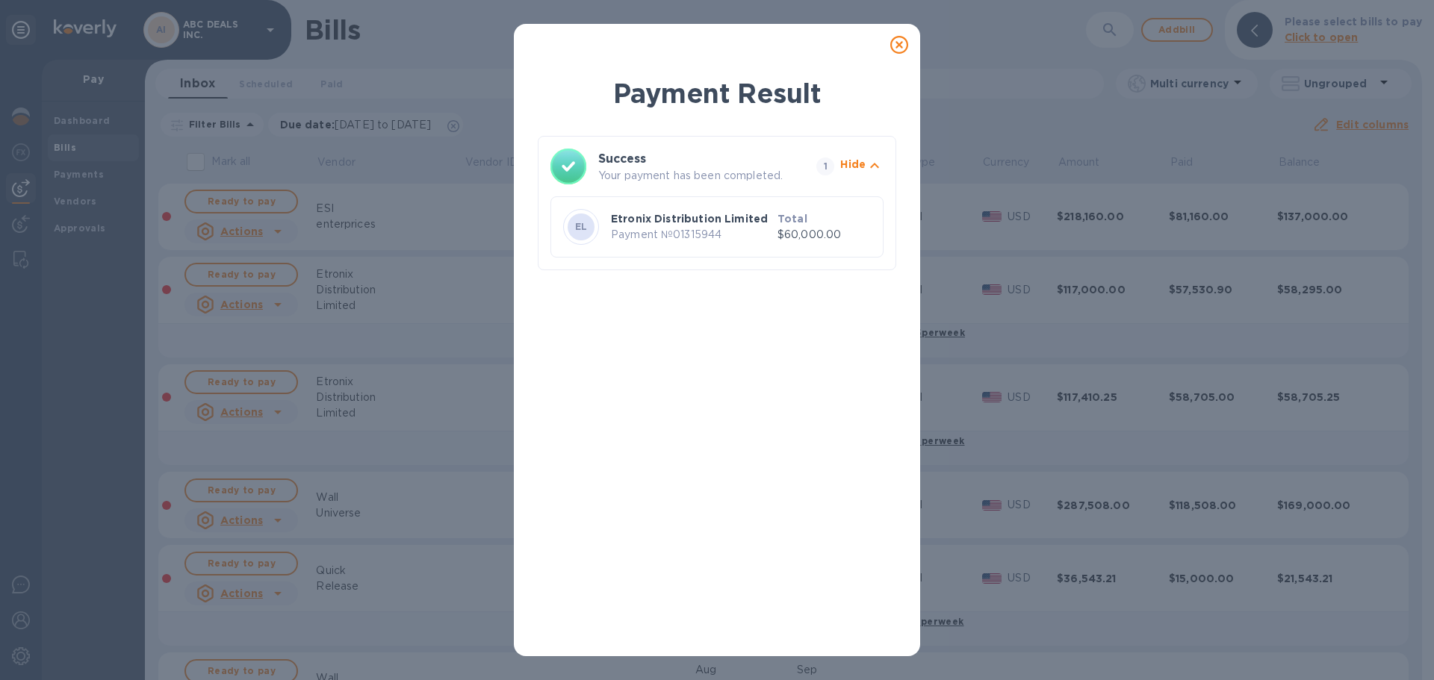
click at [894, 49] on icon at bounding box center [899, 45] width 18 height 18
